Goal: Transaction & Acquisition: Book appointment/travel/reservation

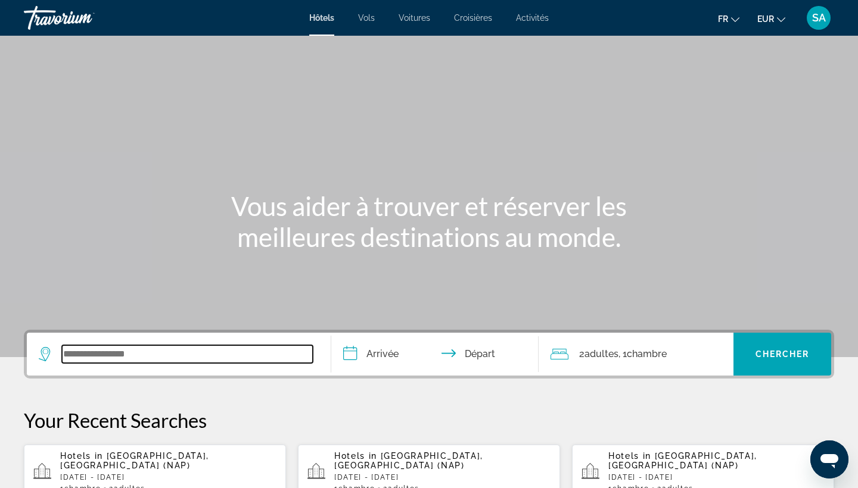
click at [220, 347] on input "Search widget" at bounding box center [187, 354] width 251 height 18
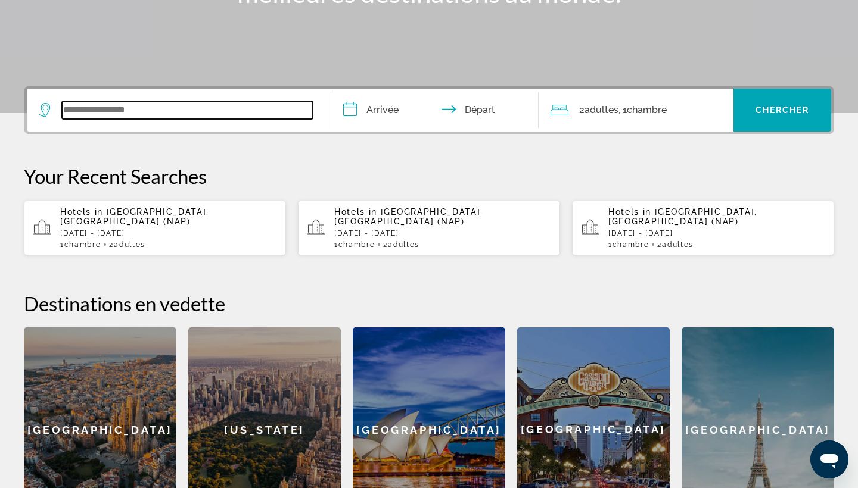
scroll to position [291, 0]
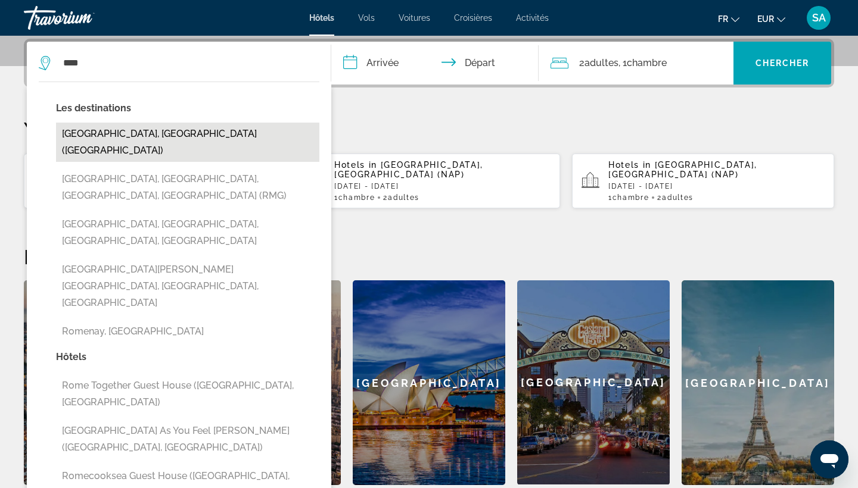
click at [213, 138] on button "[GEOGRAPHIC_DATA], [GEOGRAPHIC_DATA] ([GEOGRAPHIC_DATA])" at bounding box center [187, 142] width 263 height 39
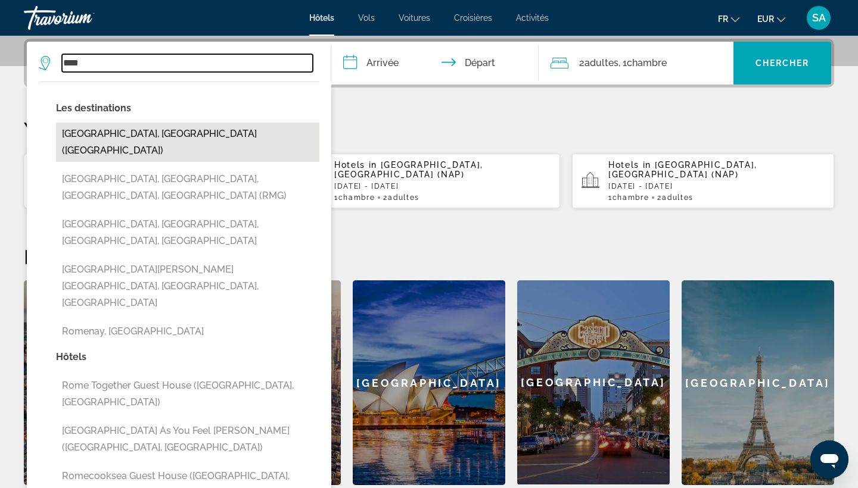
type input "**********"
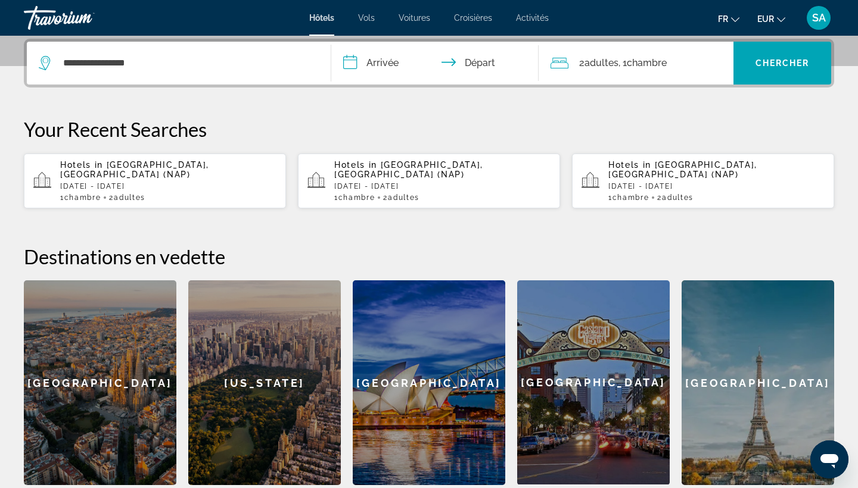
click at [388, 70] on input "**********" at bounding box center [437, 65] width 212 height 46
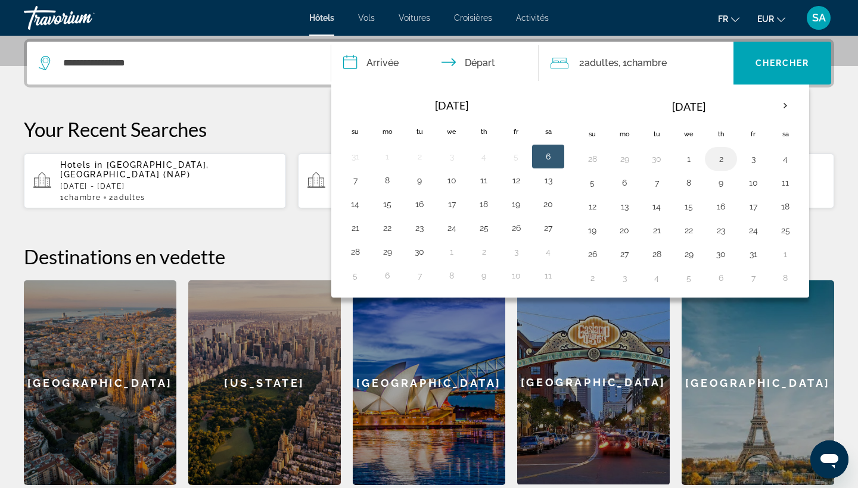
click at [720, 157] on button "2" at bounding box center [720, 159] width 19 height 17
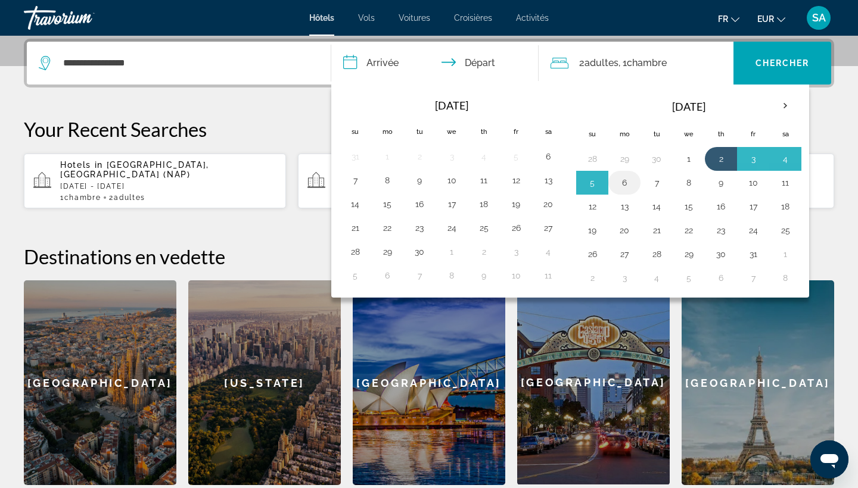
click at [620, 181] on button "6" at bounding box center [624, 183] width 19 height 17
type input "**********"
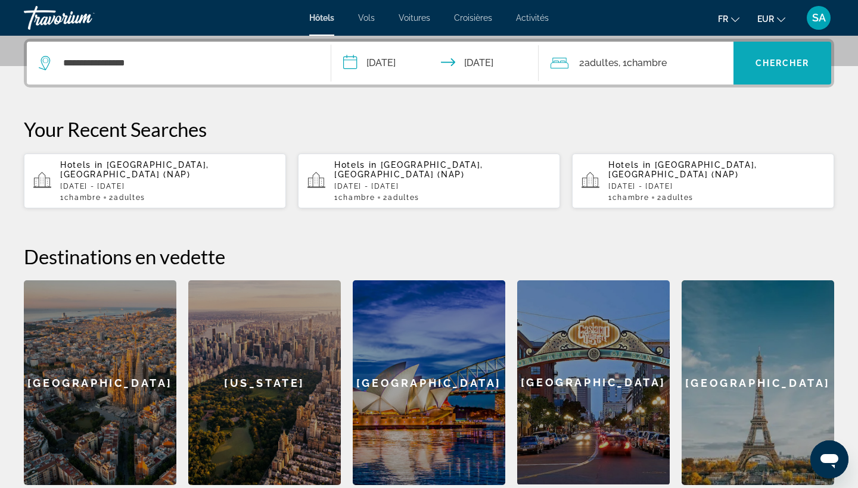
click at [823, 52] on span "Search widget" at bounding box center [782, 63] width 98 height 29
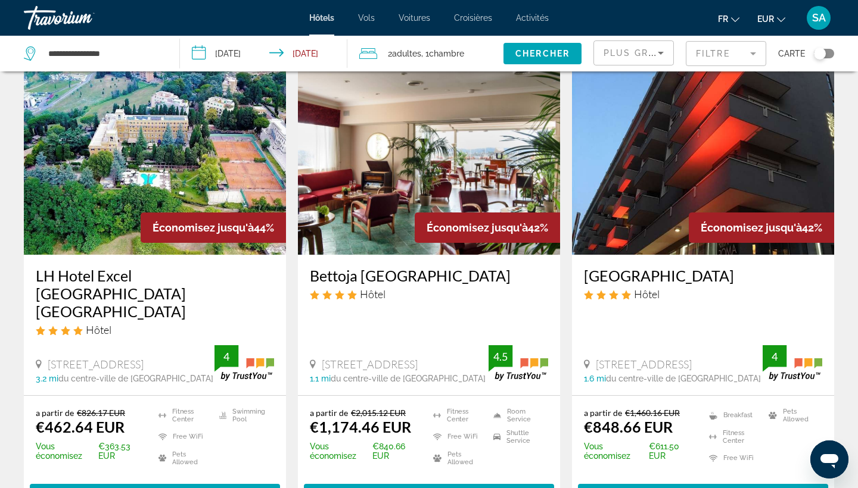
scroll to position [968, 0]
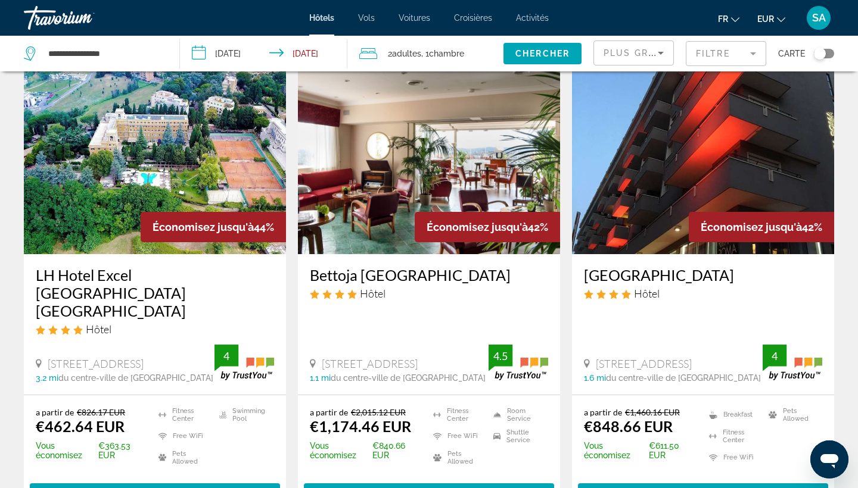
click at [714, 194] on img "Main content" at bounding box center [703, 159] width 262 height 191
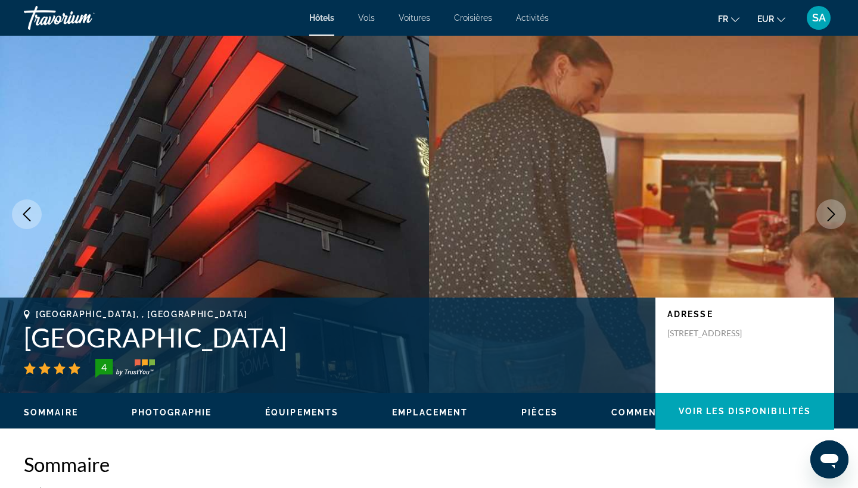
click at [831, 215] on icon "Next image" at bounding box center [831, 214] width 14 height 14
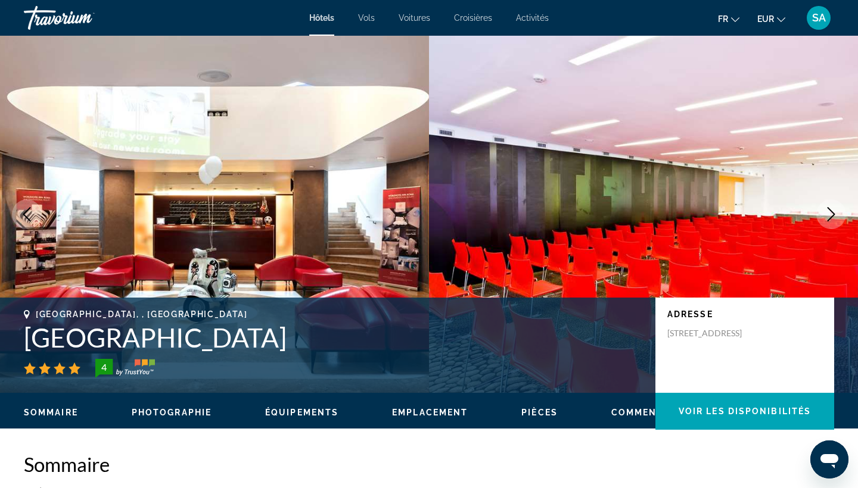
click at [831, 215] on icon "Next image" at bounding box center [831, 214] width 14 height 14
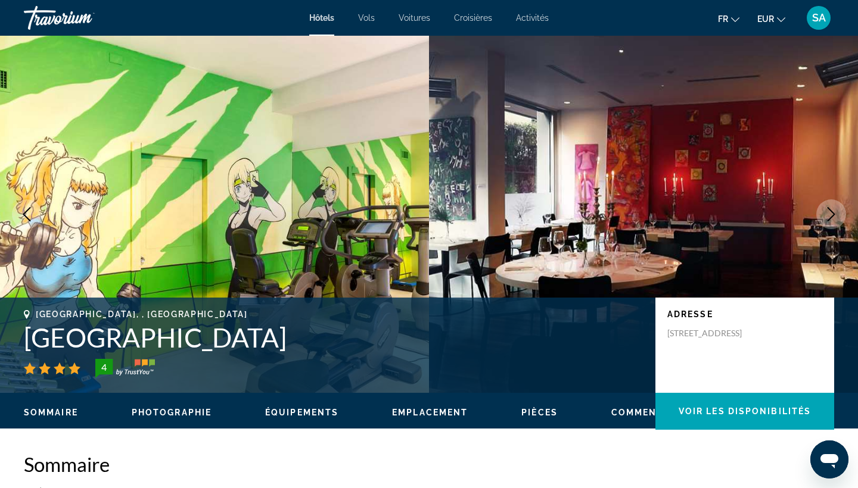
click at [831, 215] on icon "Next image" at bounding box center [831, 214] width 14 height 14
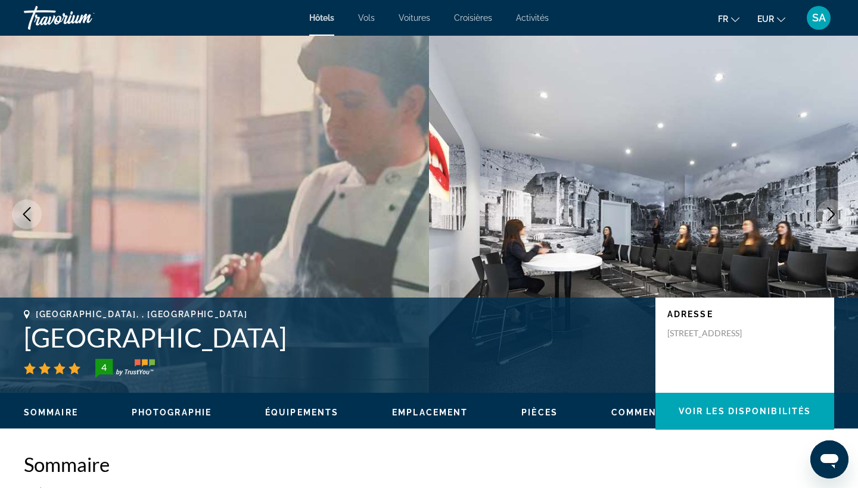
click at [831, 215] on icon "Next image" at bounding box center [831, 214] width 14 height 14
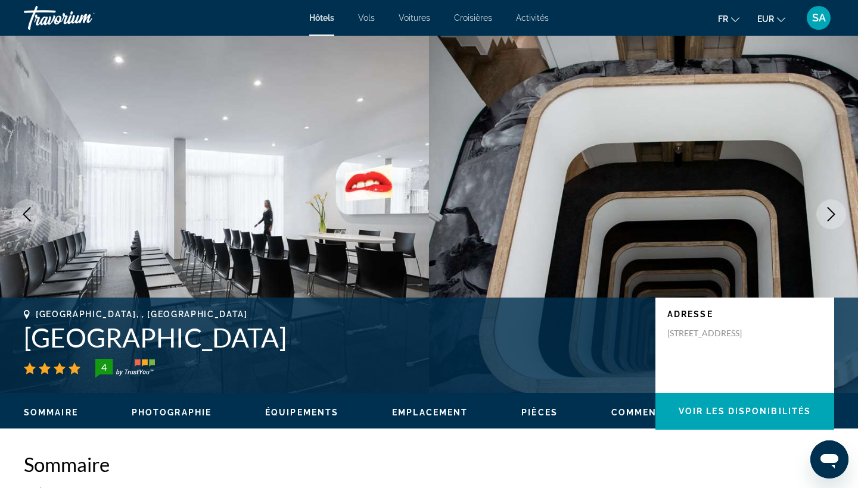
click at [831, 215] on icon "Next image" at bounding box center [831, 214] width 14 height 14
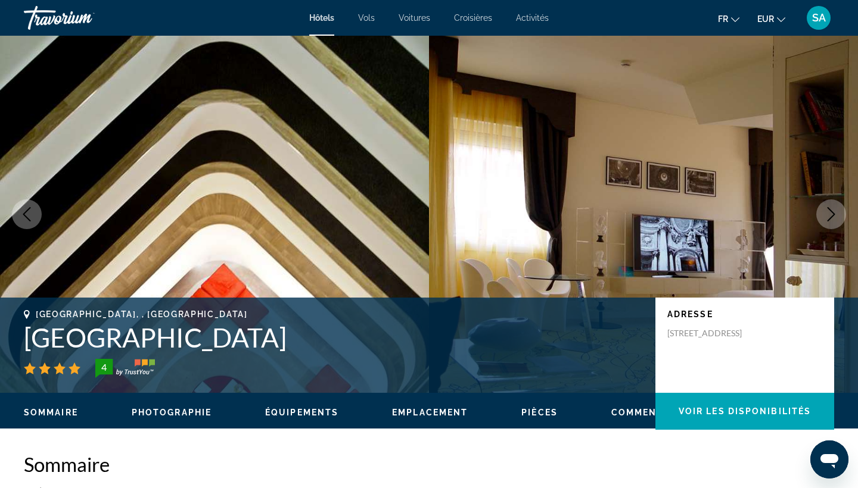
click at [831, 215] on icon "Next image" at bounding box center [831, 214] width 14 height 14
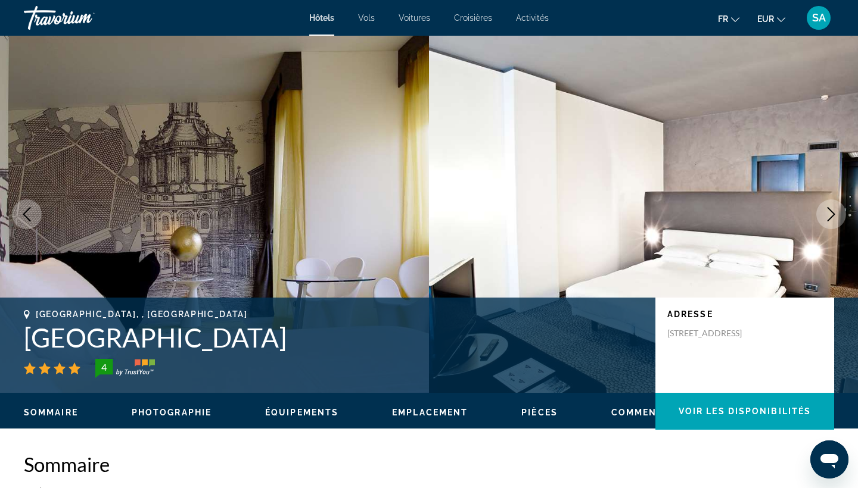
click at [831, 215] on icon "Next image" at bounding box center [831, 214] width 14 height 14
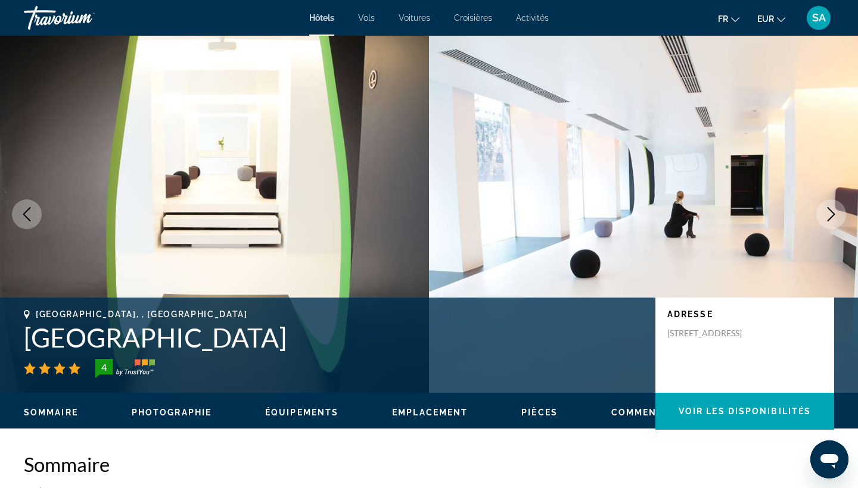
click at [831, 215] on icon "Next image" at bounding box center [831, 214] width 14 height 14
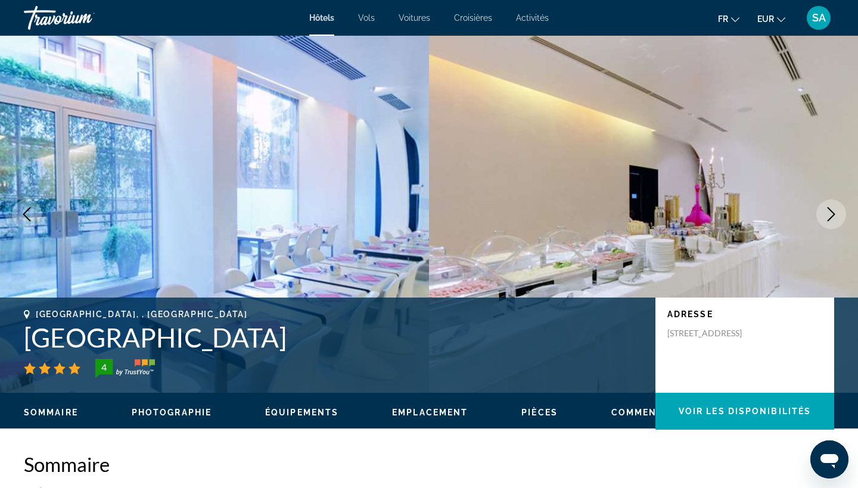
click at [812, 217] on img "Main content" at bounding box center [643, 214] width 429 height 357
click at [829, 217] on icon "Next image" at bounding box center [831, 214] width 14 height 14
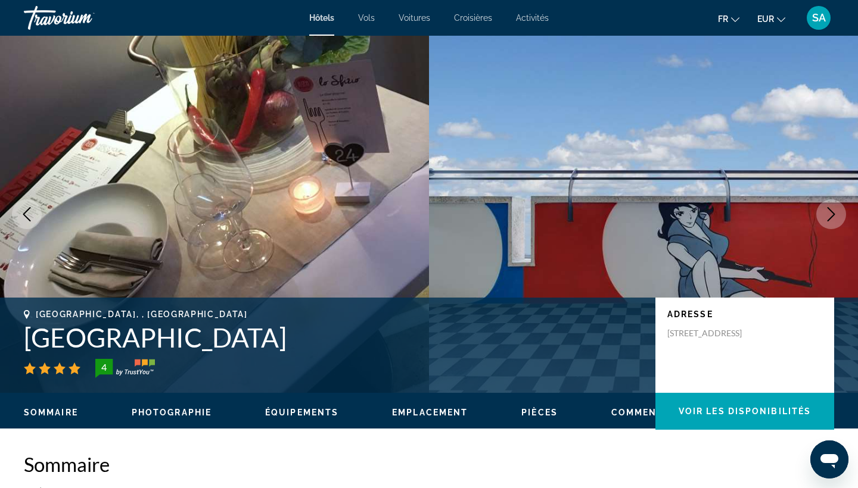
click at [114, 339] on h1 "[GEOGRAPHIC_DATA]" at bounding box center [333, 337] width 619 height 31
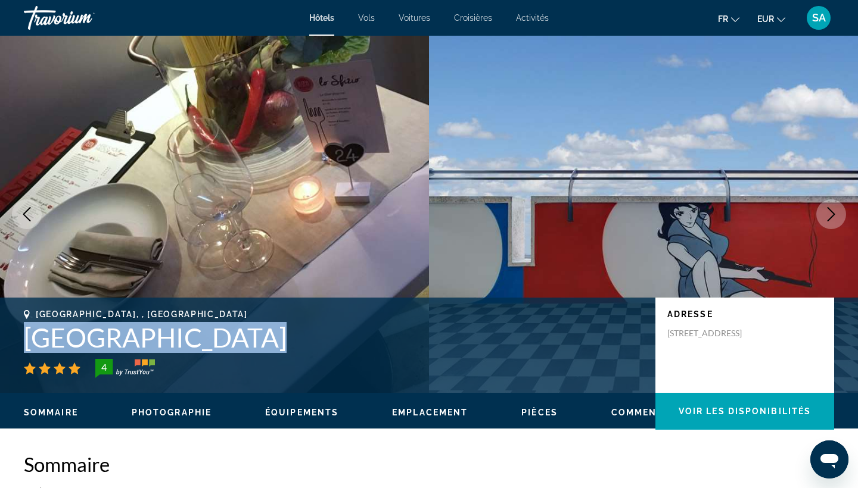
click at [114, 339] on h1 "[GEOGRAPHIC_DATA]" at bounding box center [333, 337] width 619 height 31
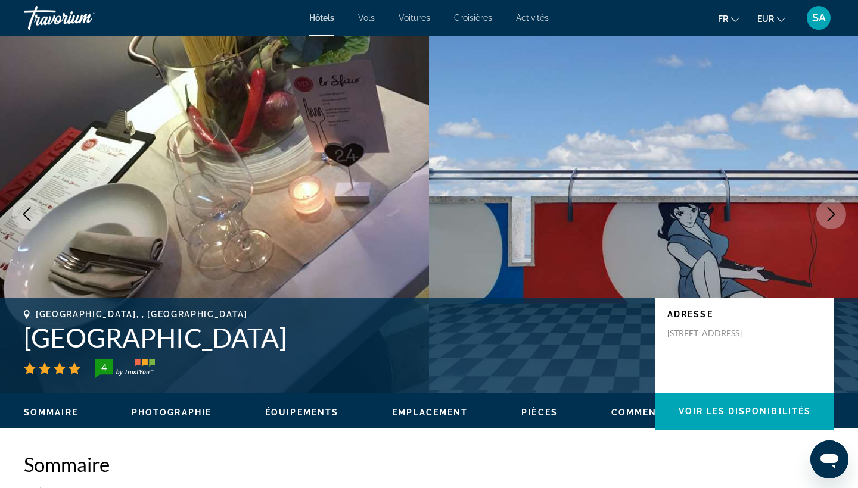
click at [114, 339] on h1 "[GEOGRAPHIC_DATA]" at bounding box center [333, 337] width 619 height 31
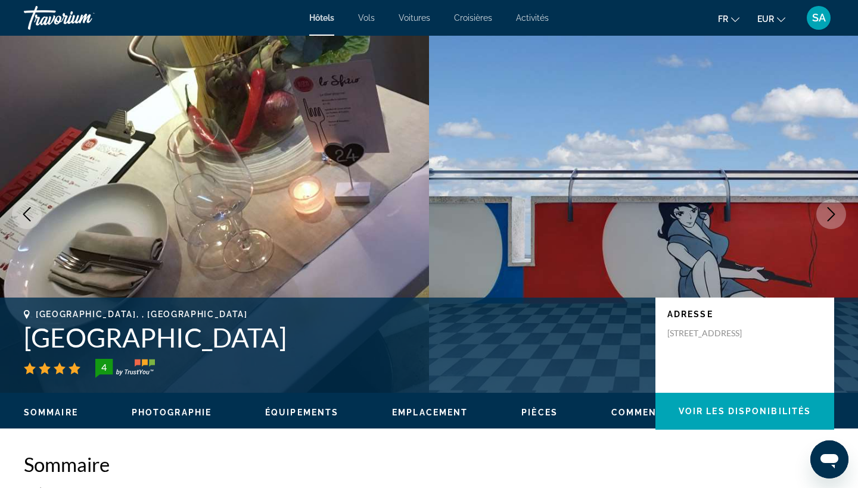
click at [57, 343] on h1 "[GEOGRAPHIC_DATA]" at bounding box center [333, 337] width 619 height 31
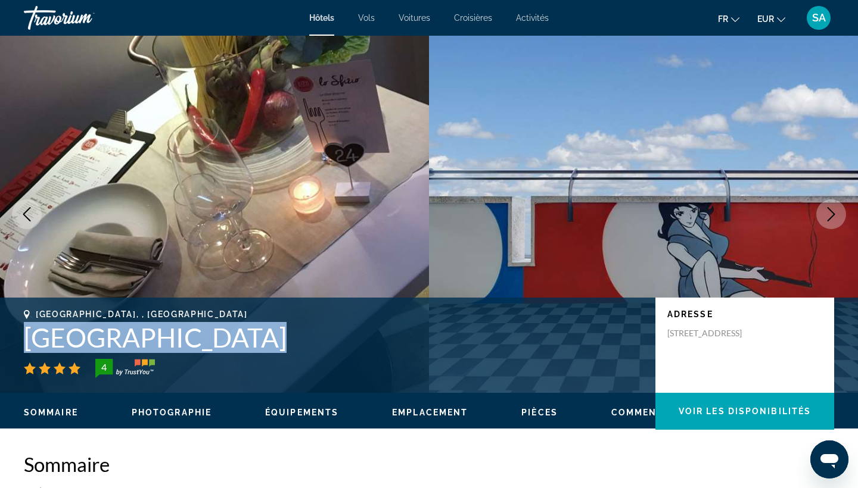
click at [57, 343] on h1 "[GEOGRAPHIC_DATA]" at bounding box center [333, 337] width 619 height 31
copy h1 "[GEOGRAPHIC_DATA]"
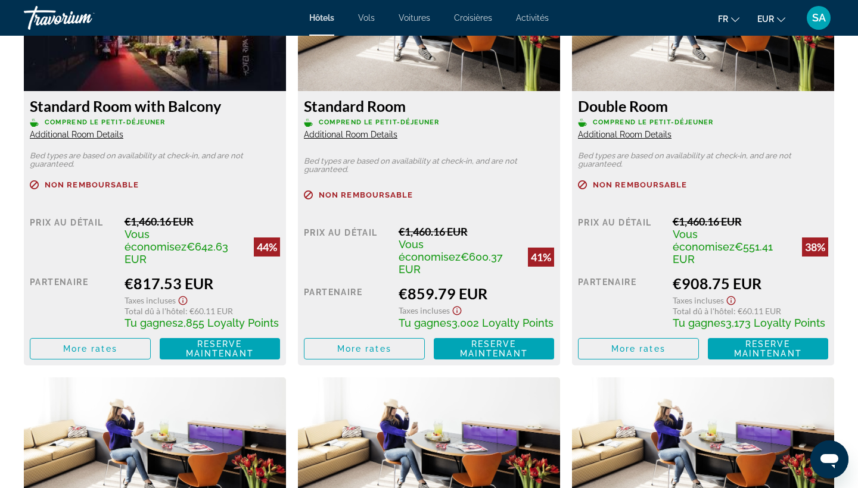
scroll to position [1748, 0]
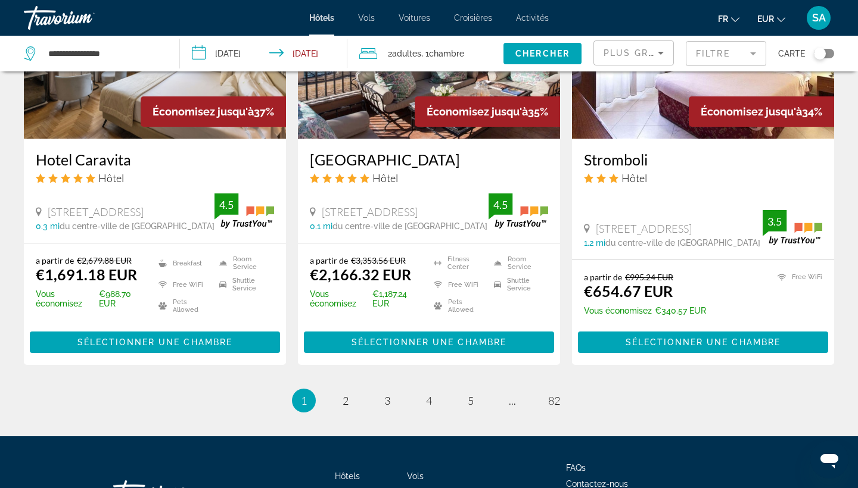
scroll to position [1570, 0]
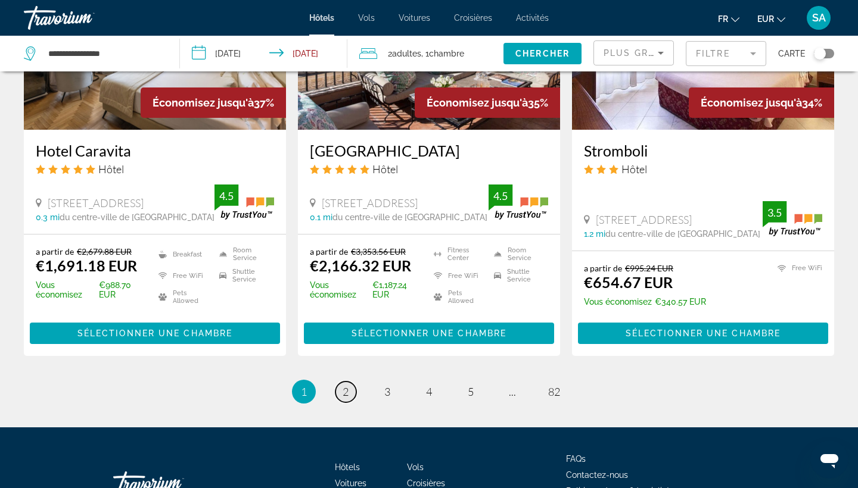
click at [351, 382] on link "page 2" at bounding box center [345, 392] width 21 height 21
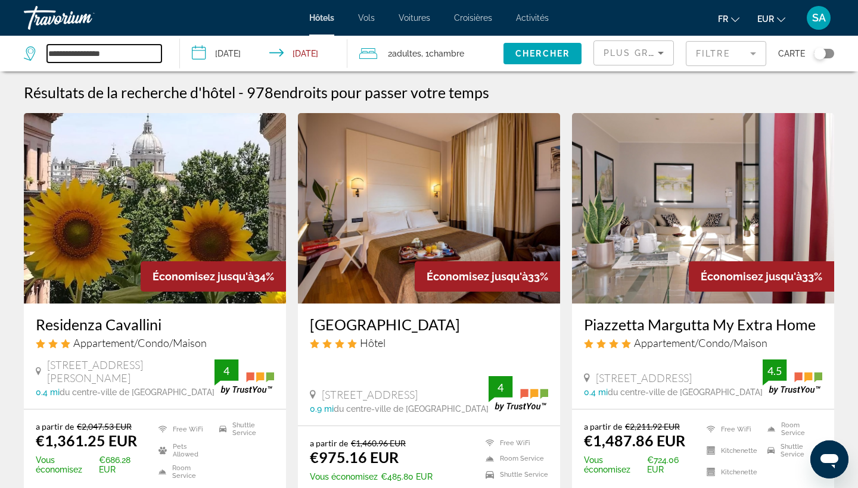
click at [93, 51] on input "**********" at bounding box center [104, 54] width 114 height 18
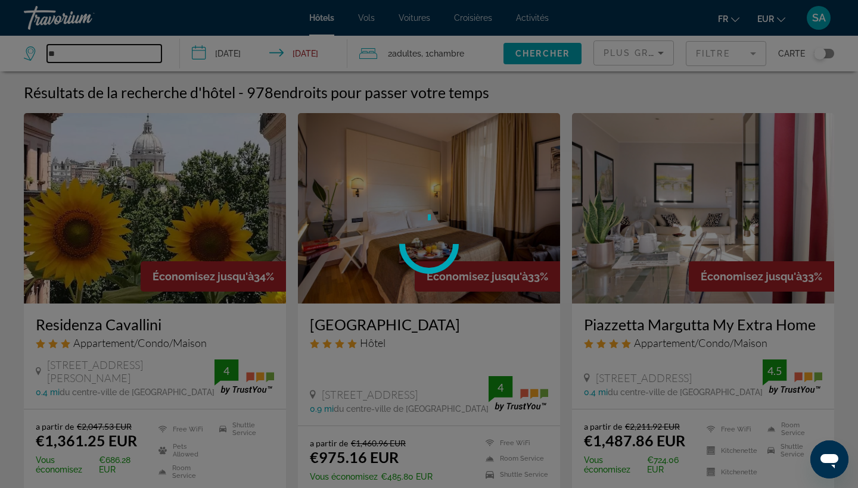
type input "*"
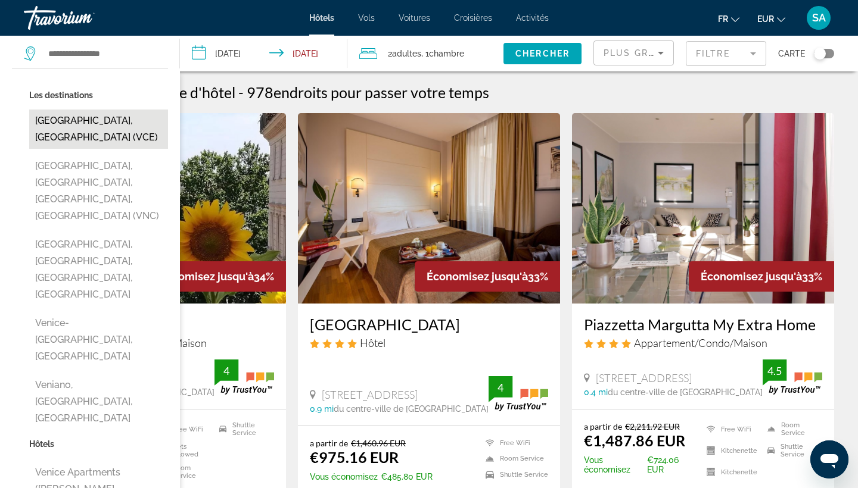
click at [75, 119] on button "[GEOGRAPHIC_DATA], [GEOGRAPHIC_DATA] (VCE)" at bounding box center [98, 129] width 139 height 39
type input "**********"
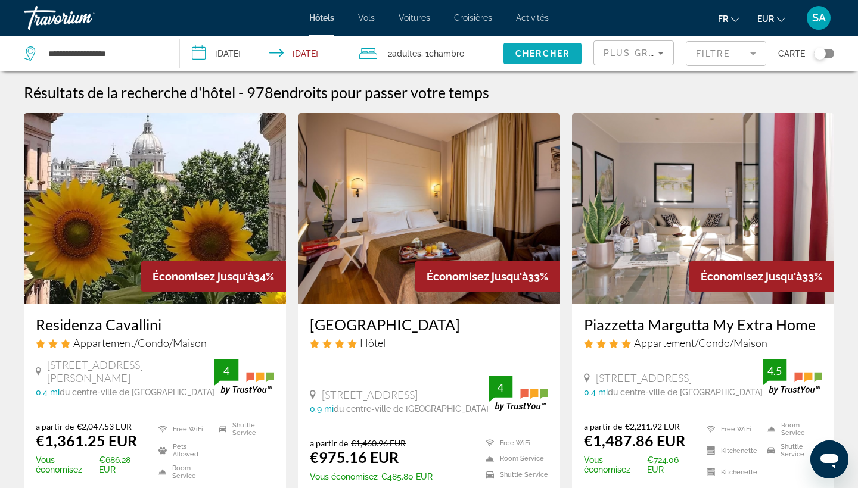
click at [517, 43] on span "Search widget" at bounding box center [542, 53] width 78 height 29
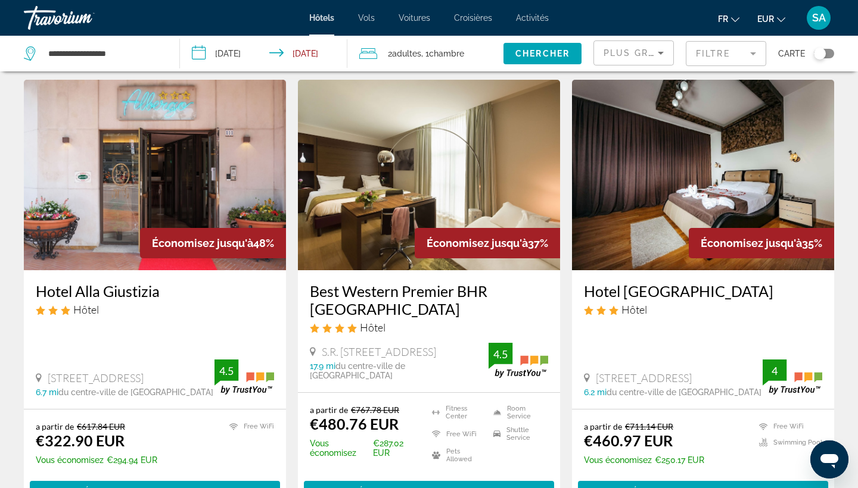
scroll to position [31, 0]
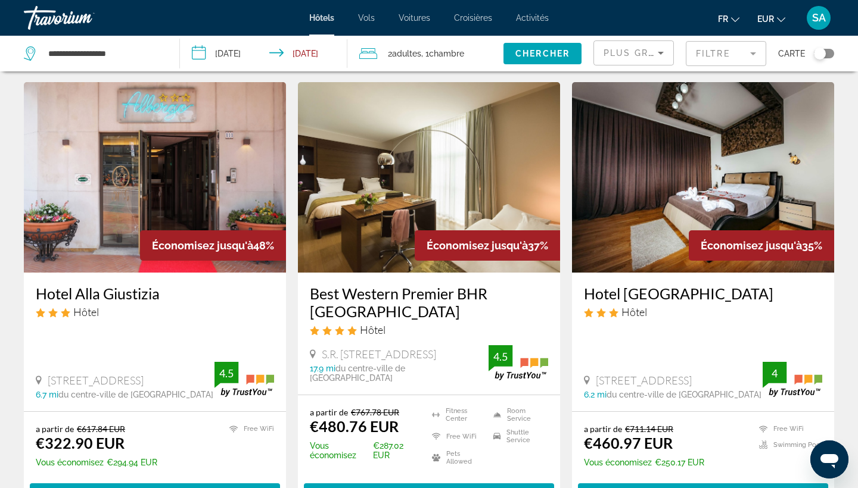
click at [117, 142] on img "Main content" at bounding box center [155, 177] width 262 height 191
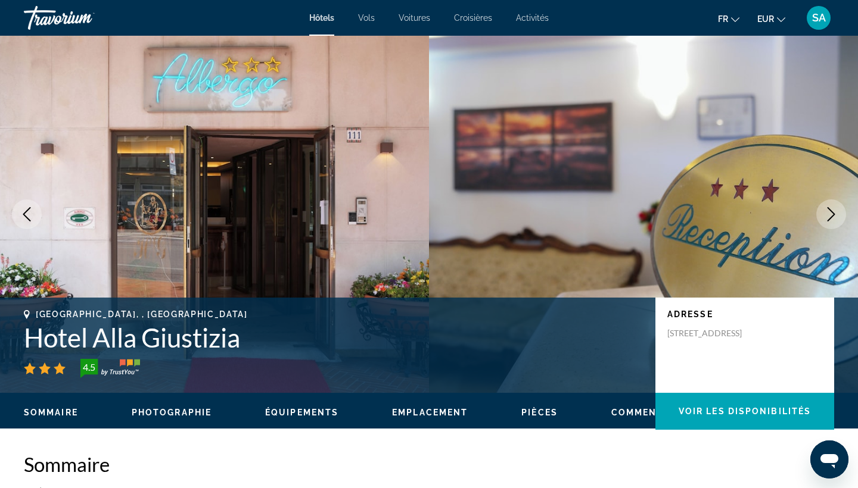
click at [105, 344] on h1 "Hotel Alla Giustizia" at bounding box center [333, 337] width 619 height 31
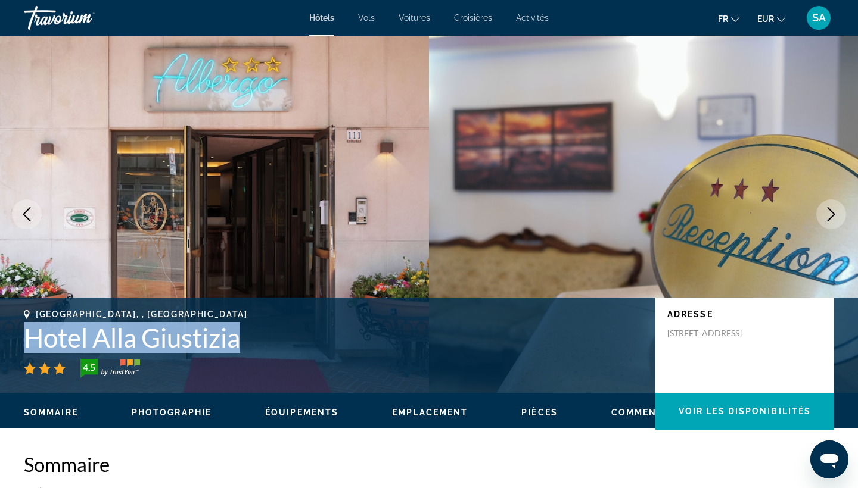
click at [105, 344] on h1 "Hotel Alla Giustizia" at bounding box center [333, 337] width 619 height 31
copy h1 "Hotel Alla Giustizia"
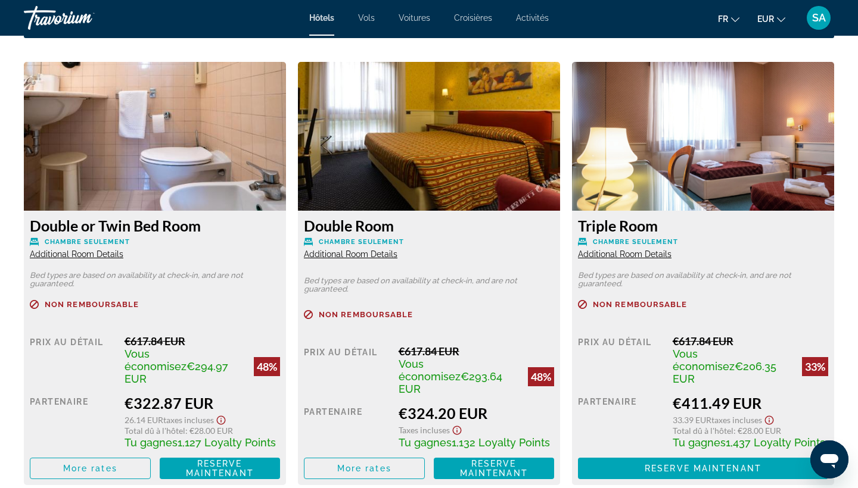
scroll to position [1625, 0]
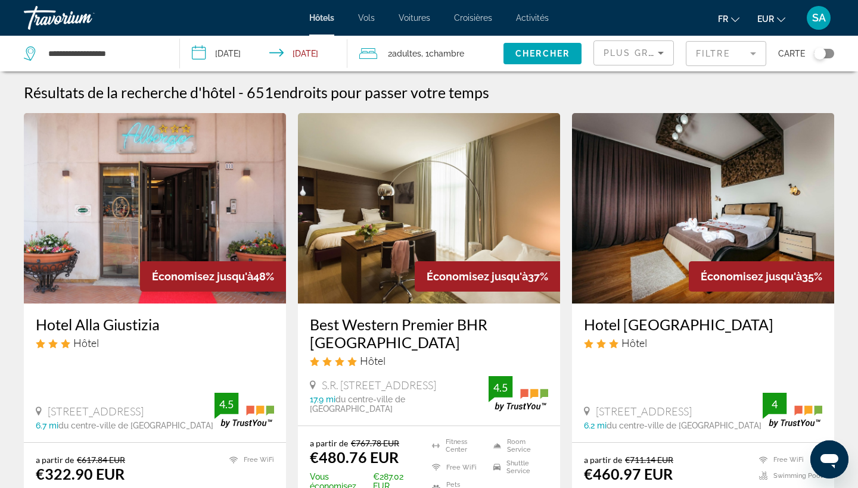
click at [425, 178] on img "Main content" at bounding box center [429, 208] width 262 height 191
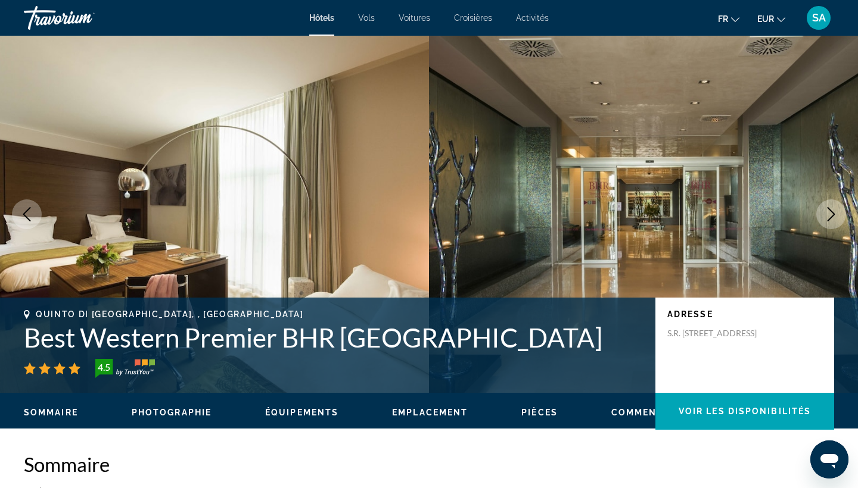
click at [160, 340] on h1 "Best Western Premier BHR [GEOGRAPHIC_DATA]" at bounding box center [333, 337] width 619 height 31
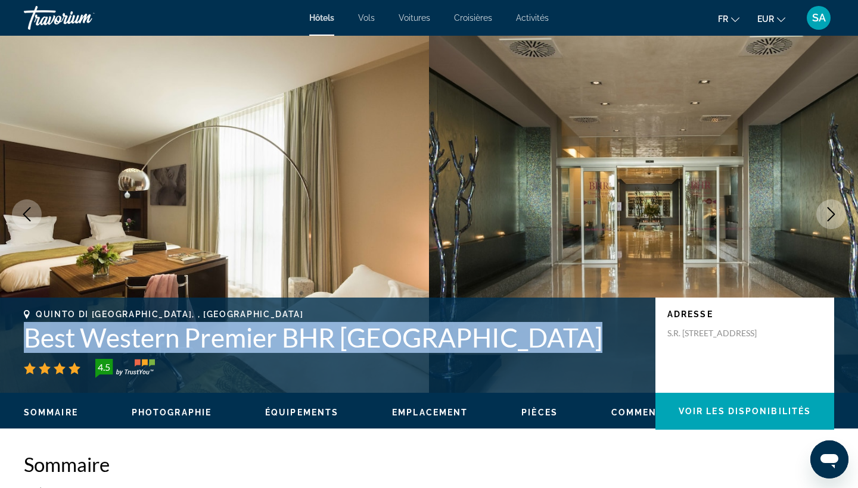
click at [160, 340] on h1 "Best Western Premier BHR [GEOGRAPHIC_DATA]" at bounding box center [333, 337] width 619 height 31
copy h1 "Best Western Premier BHR [GEOGRAPHIC_DATA]"
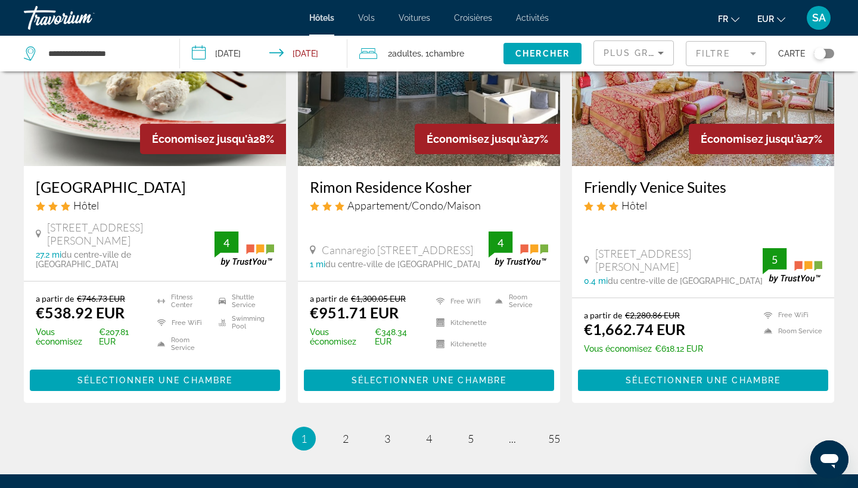
scroll to position [1479, 0]
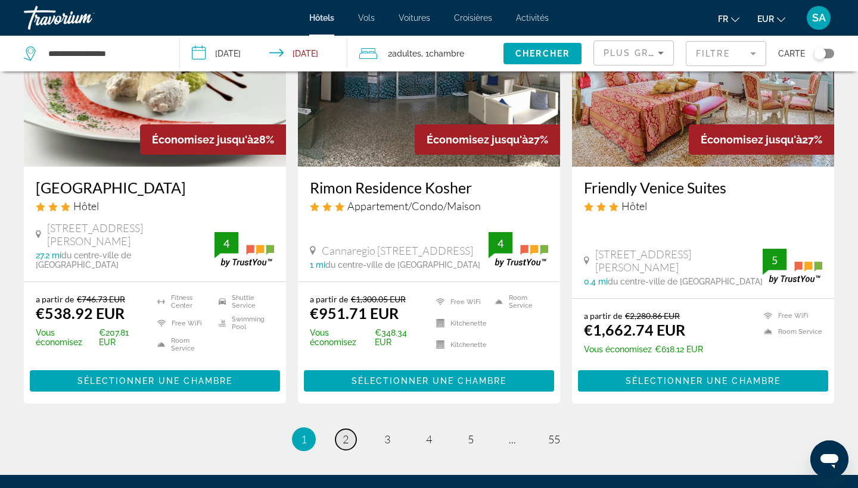
click at [345, 433] on span "2" at bounding box center [345, 439] width 6 height 13
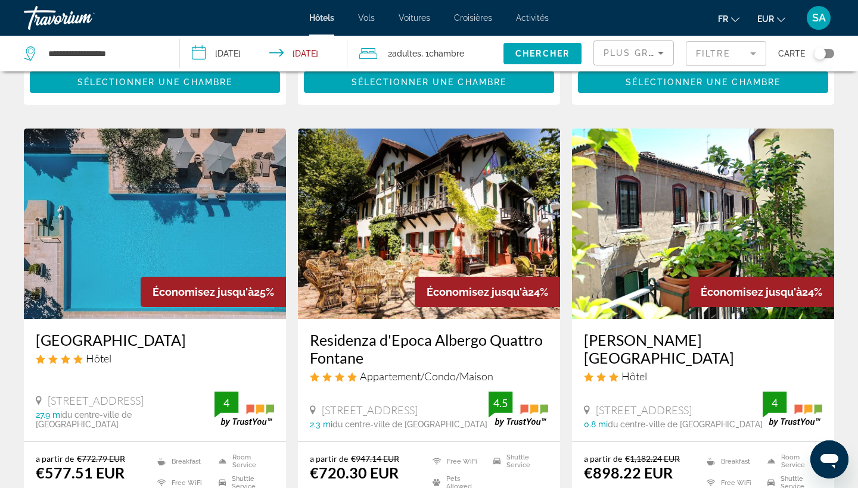
scroll to position [440, 0]
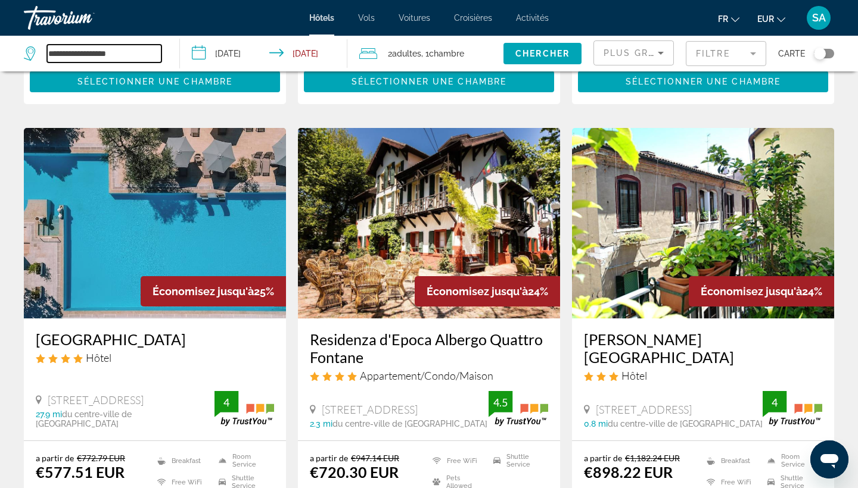
click at [117, 61] on input "**********" at bounding box center [104, 54] width 114 height 18
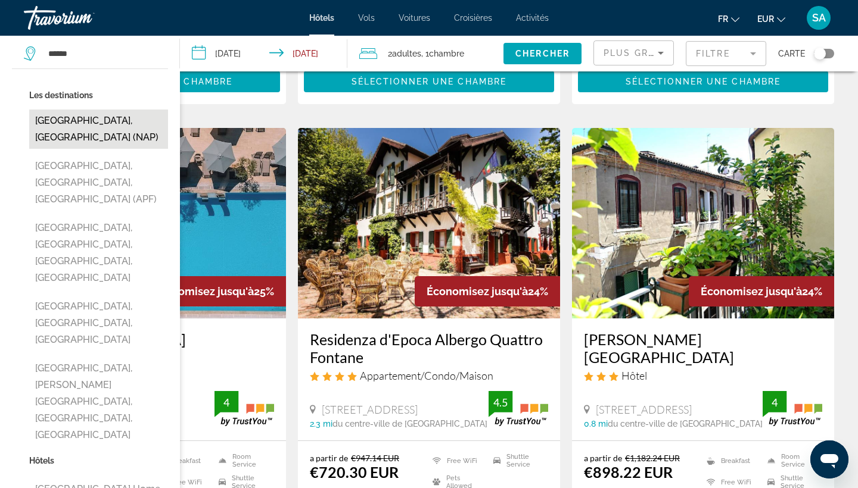
click at [76, 124] on button "[GEOGRAPHIC_DATA], [GEOGRAPHIC_DATA] (NAP)" at bounding box center [98, 129] width 139 height 39
type input "**********"
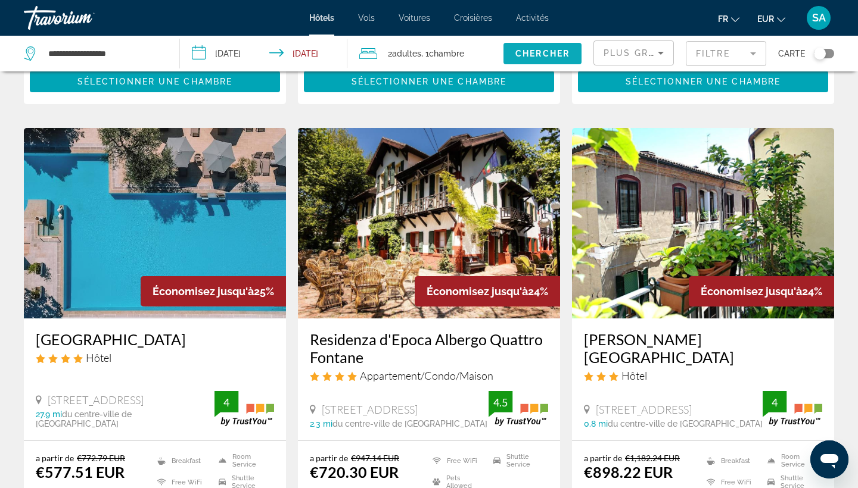
click at [519, 52] on span "Chercher" at bounding box center [542, 54] width 54 height 10
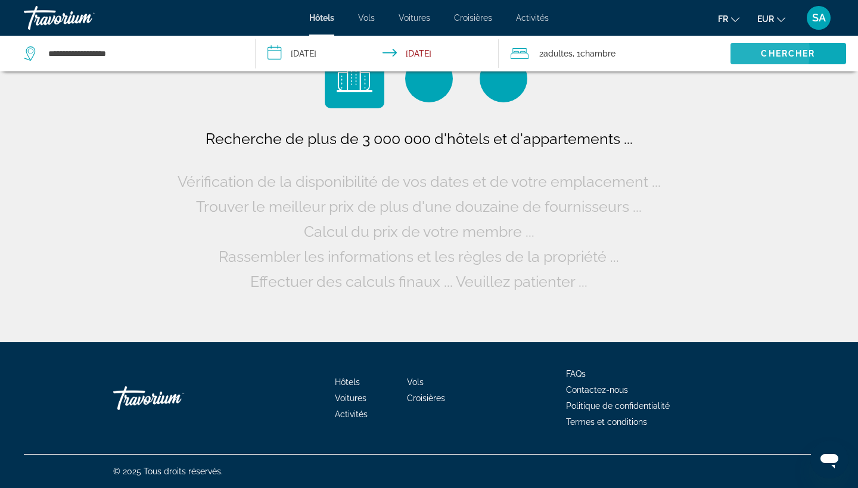
scroll to position [0, 0]
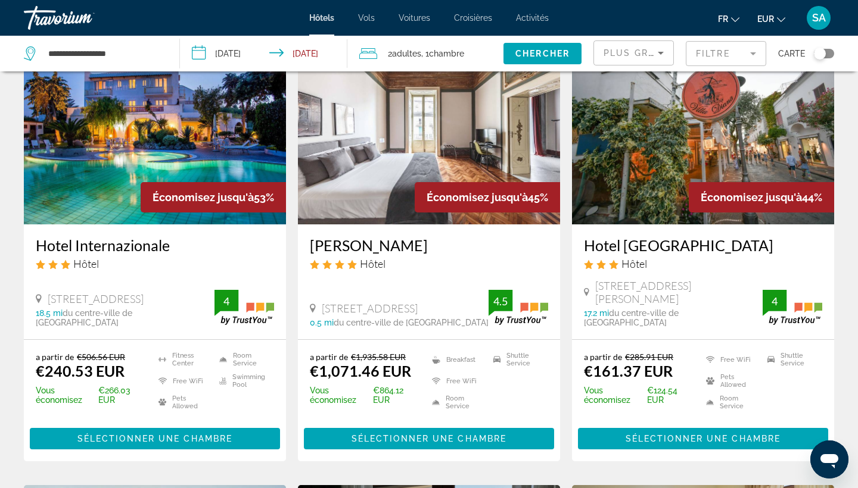
scroll to position [531, 0]
click at [216, 92] on img "Main content" at bounding box center [155, 129] width 262 height 191
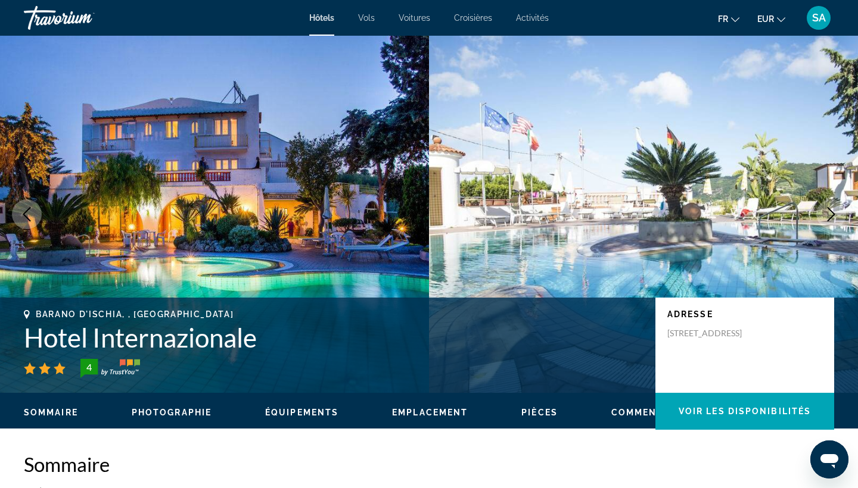
click at [123, 341] on h1 "Hotel Internazionale" at bounding box center [333, 337] width 619 height 31
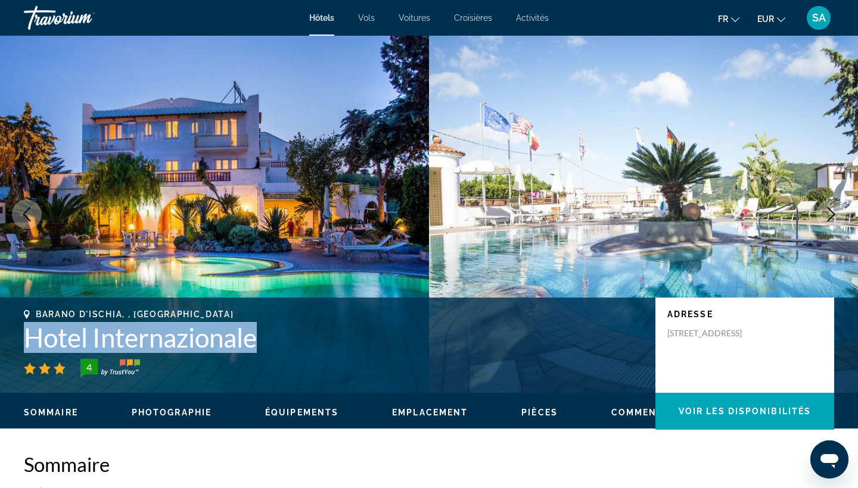
click at [123, 341] on h1 "Hotel Internazionale" at bounding box center [333, 337] width 619 height 31
copy h1 "Hotel Internazionale"
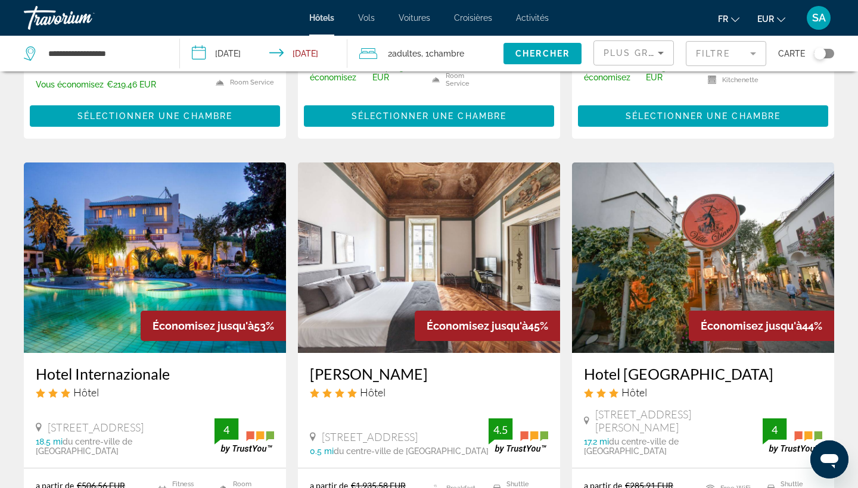
scroll to position [14, 0]
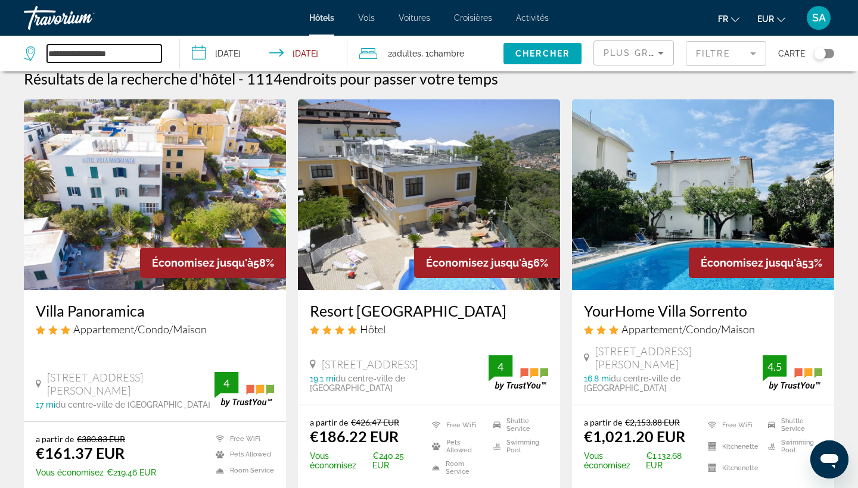
click at [106, 54] on input "**********" at bounding box center [104, 54] width 114 height 18
